Goal: Task Accomplishment & Management: Manage account settings

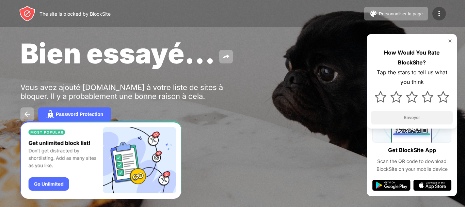
click at [443, 16] on img at bounding box center [439, 14] width 8 height 8
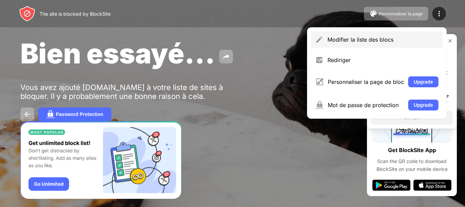
click at [392, 45] on div "Modifier la liste des blocs" at bounding box center [377, 39] width 132 height 16
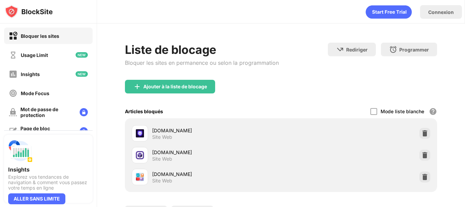
scroll to position [34, 0]
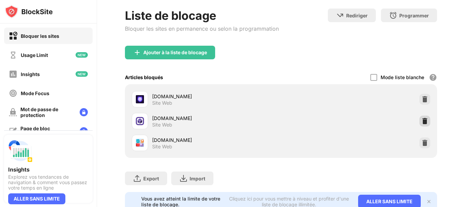
click at [422, 122] on img at bounding box center [425, 121] width 7 height 7
